Goal: Communication & Community: Answer question/provide support

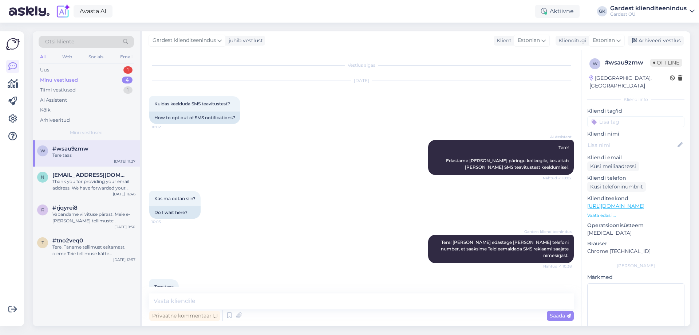
scroll to position [9, 0]
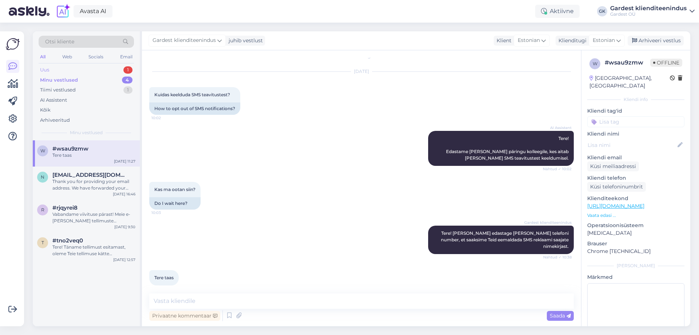
click at [83, 71] on div "Uus 1" at bounding box center [86, 70] width 95 height 10
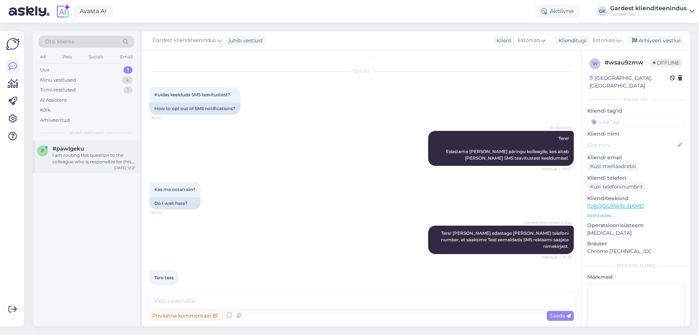
click at [85, 149] on div "#pawlgeku" at bounding box center [93, 148] width 83 height 7
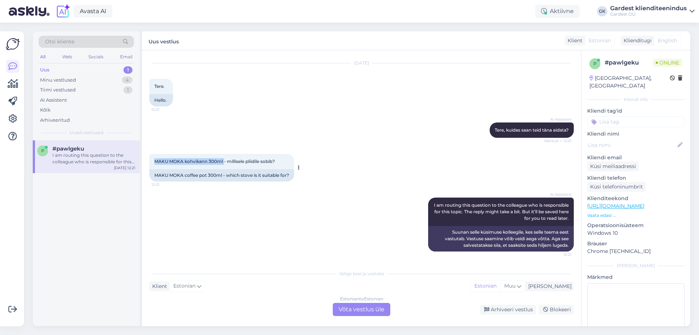
drag, startPoint x: 153, startPoint y: 154, endPoint x: 224, endPoint y: 155, distance: 71.0
click at [225, 155] on div "MAKU MOKA kohvikann 300ml - millisele pliidile sobib? 12:21" at bounding box center [221, 161] width 145 height 15
copy span "MAKU MOKA kohvikann 300ml"
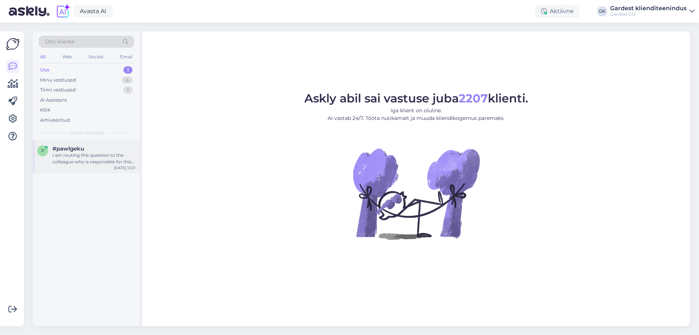
click at [94, 157] on div "I am routing this question to the colleague who is responsible for this topic. …" at bounding box center [93, 158] width 83 height 13
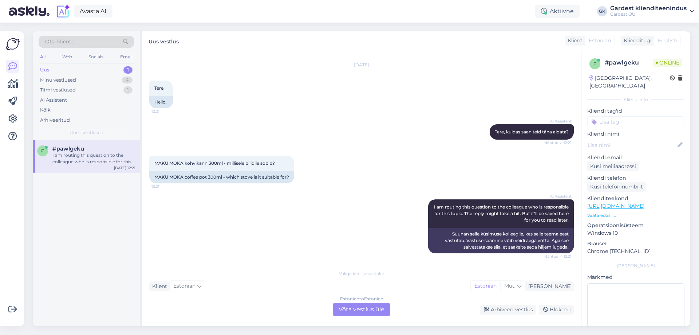
scroll to position [24, 0]
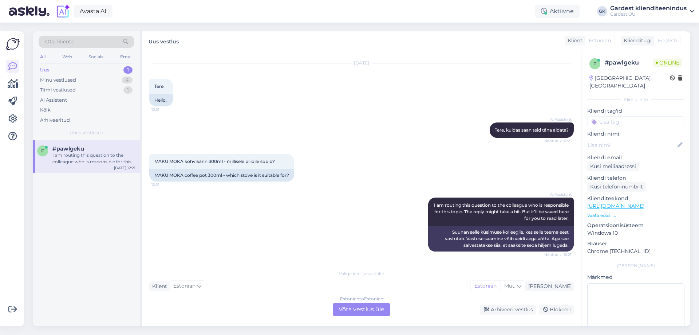
click at [356, 147] on div "MAKU MOKA kohvikann 300ml - millisele pliidile sobib? 12:21 MAKU MOKA coffee po…" at bounding box center [361, 168] width 425 height 44
